Goal: Task Accomplishment & Management: Use online tool/utility

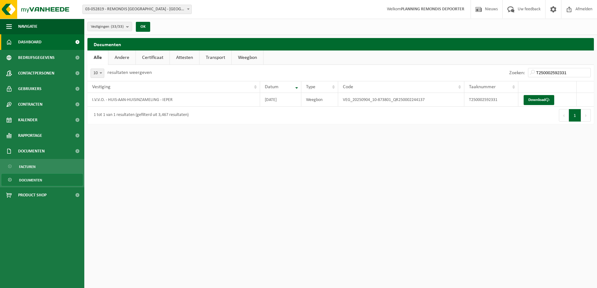
drag, startPoint x: 45, startPoint y: 41, endPoint x: 61, endPoint y: 37, distance: 16.9
click at [45, 41] on link "Dashboard" at bounding box center [42, 42] width 84 height 16
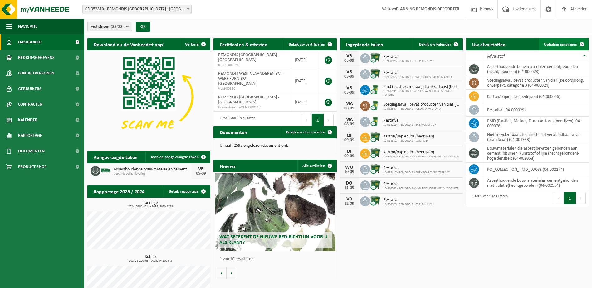
click at [564, 49] on link "Ophaling aanvragen" at bounding box center [563, 44] width 49 height 12
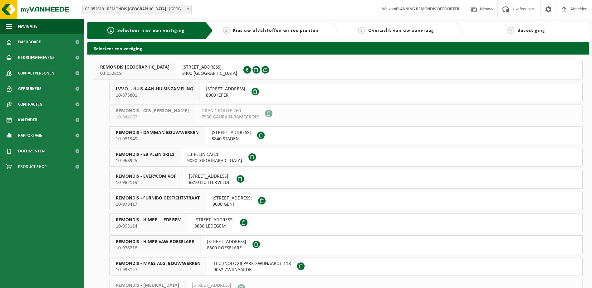
click at [164, 98] on span "10-873801" at bounding box center [154, 95] width 77 height 6
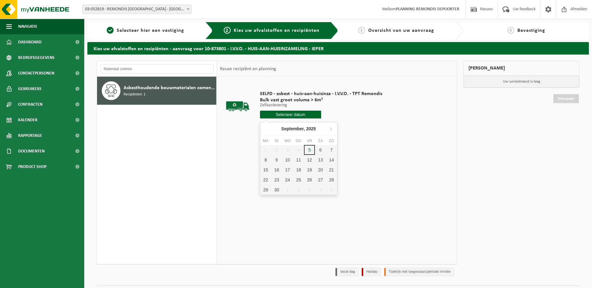
click at [293, 116] on input "text" at bounding box center [290, 115] width 61 height 8
click at [265, 164] on div "8" at bounding box center [265, 160] width 11 height 10
type input "Van 2025-09-08"
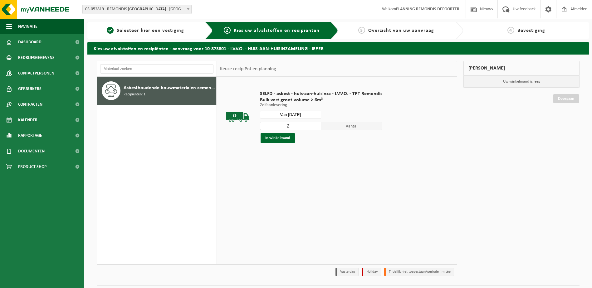
type input "2"
click at [315, 125] on input "2" at bounding box center [290, 126] width 61 height 8
click at [283, 134] on button "In winkelmand" at bounding box center [278, 138] width 34 height 10
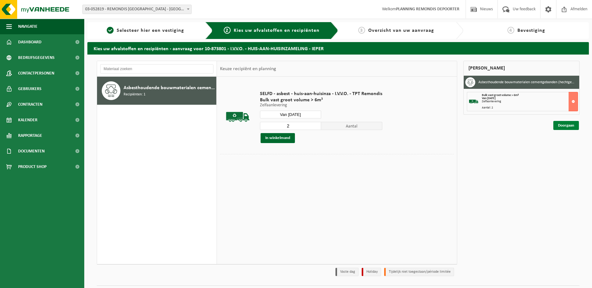
click at [562, 124] on link "Doorgaan" at bounding box center [566, 125] width 26 height 9
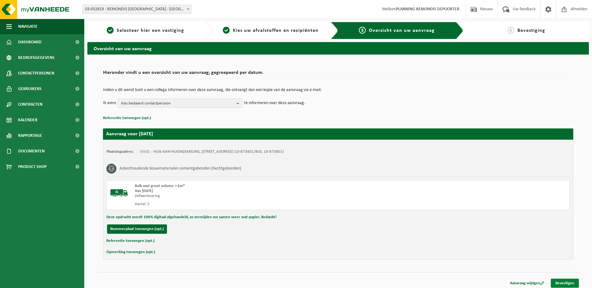
click at [560, 283] on link "Bevestigen" at bounding box center [565, 283] width 28 height 9
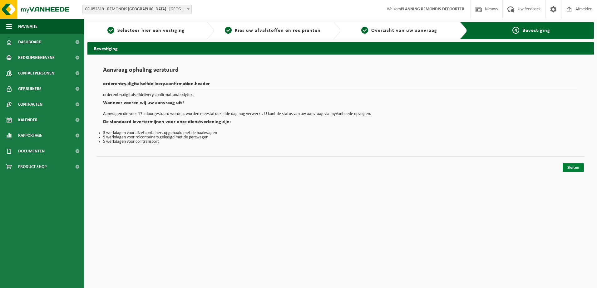
click at [569, 169] on link "Sluiten" at bounding box center [572, 167] width 21 height 9
